Goal: Information Seeking & Learning: Check status

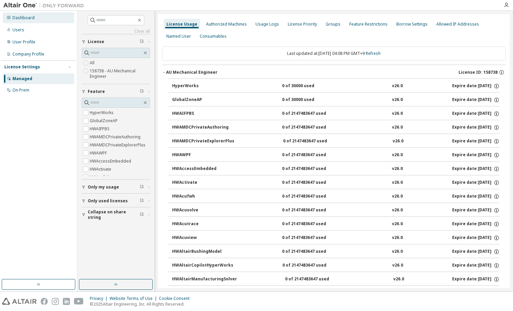
click at [26, 22] on div "Dashboard" at bounding box center [39, 17] width 72 height 11
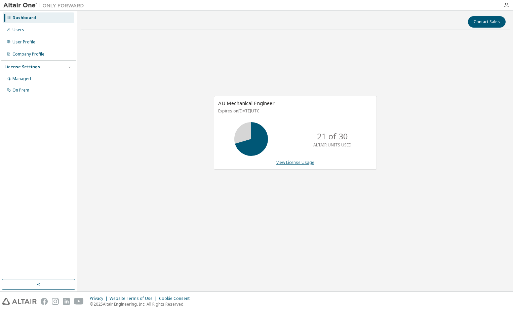
click at [296, 164] on link "View License Usage" at bounding box center [295, 162] width 38 height 6
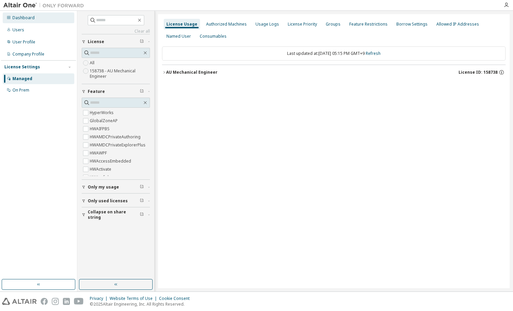
click at [37, 16] on div "Dashboard" at bounding box center [39, 17] width 72 height 11
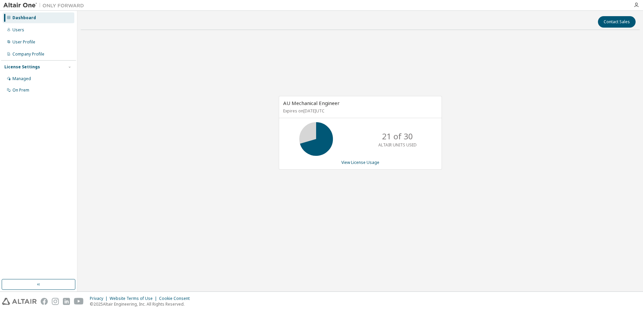
click at [299, 224] on div "AU Mechanical Engineer Expires on September 30, 2026 UTC 21 of 30 ALTAIR UNITS …" at bounding box center [360, 136] width 559 height 202
drag, startPoint x: 479, startPoint y: 258, endPoint x: 323, endPoint y: 136, distance: 198.0
click at [439, 223] on div "Contact Sales AU Mechanical Engineer Expires on September 30, 2026 UTC 21 of 30…" at bounding box center [360, 151] width 559 height 274
drag, startPoint x: 431, startPoint y: 219, endPoint x: 535, endPoint y: 219, distance: 103.9
click at [469, 219] on div "AU Mechanical Engineer Expires on September 30, 2026 UTC 21 of 30 ALTAIR UNITS …" at bounding box center [360, 136] width 559 height 202
